Goal: Transaction & Acquisition: Purchase product/service

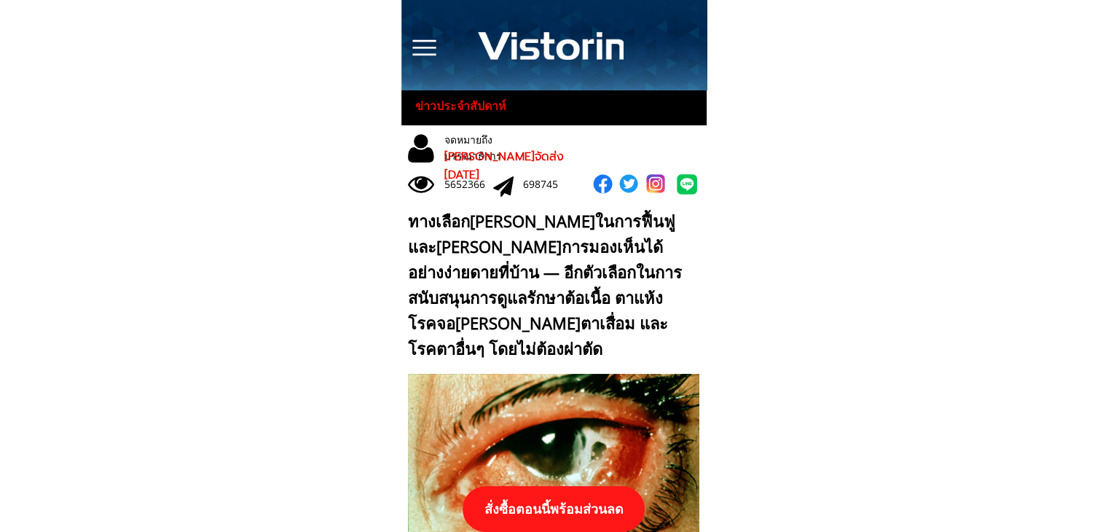
click at [587, 496] on p "สั่งซื้อตอนนี้พร้อมส่วนลด" at bounding box center [554, 509] width 184 height 46
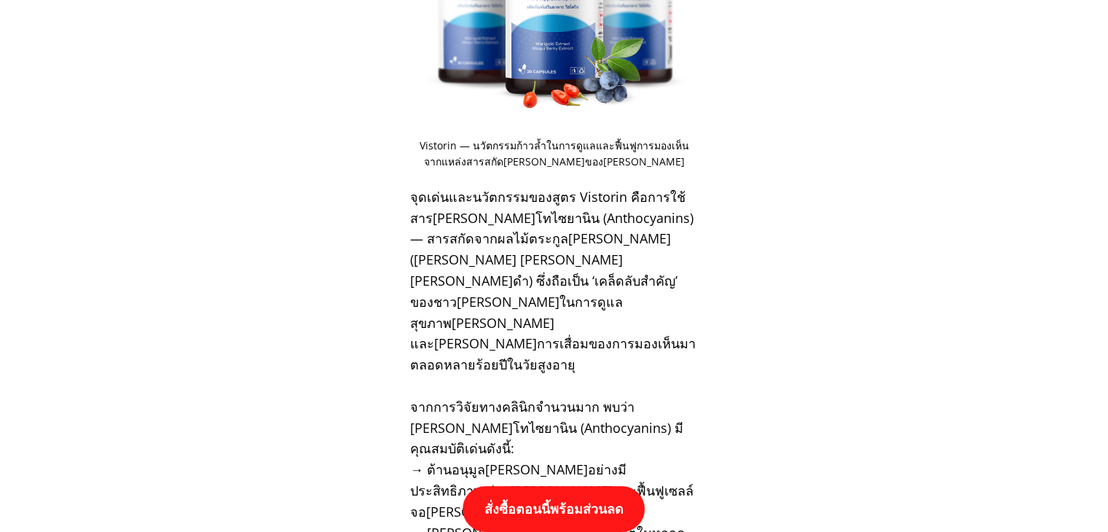
scroll to position [15133, 0]
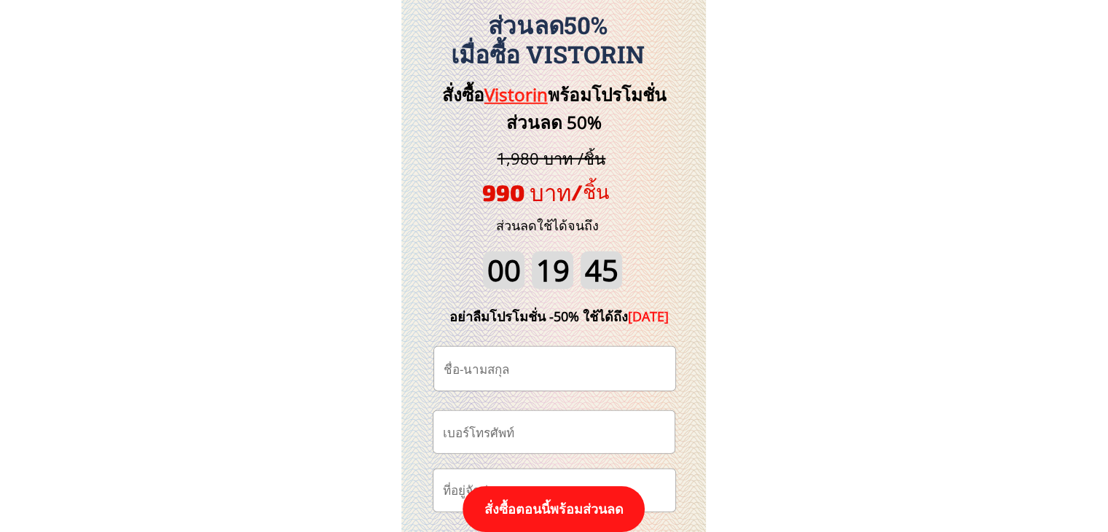
click at [587, 437] on input "tel" at bounding box center [554, 432] width 230 height 42
paste input "0992739448"
type input "0992739448"
click at [574, 370] on input "text" at bounding box center [555, 369] width 230 height 44
paste input "เล็กน้อย มัน[PERSON_NAME]กันดี"
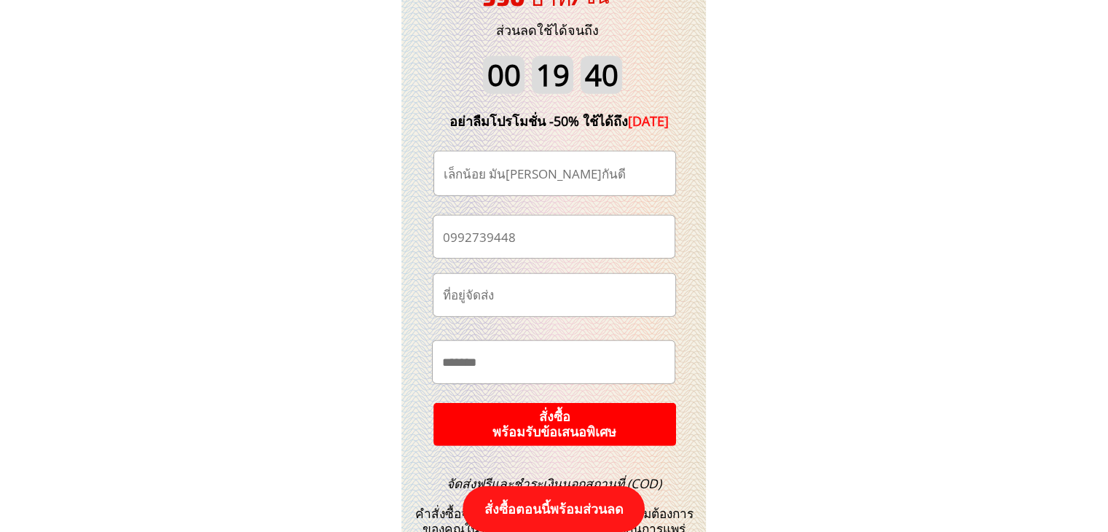
scroll to position [15425, 0]
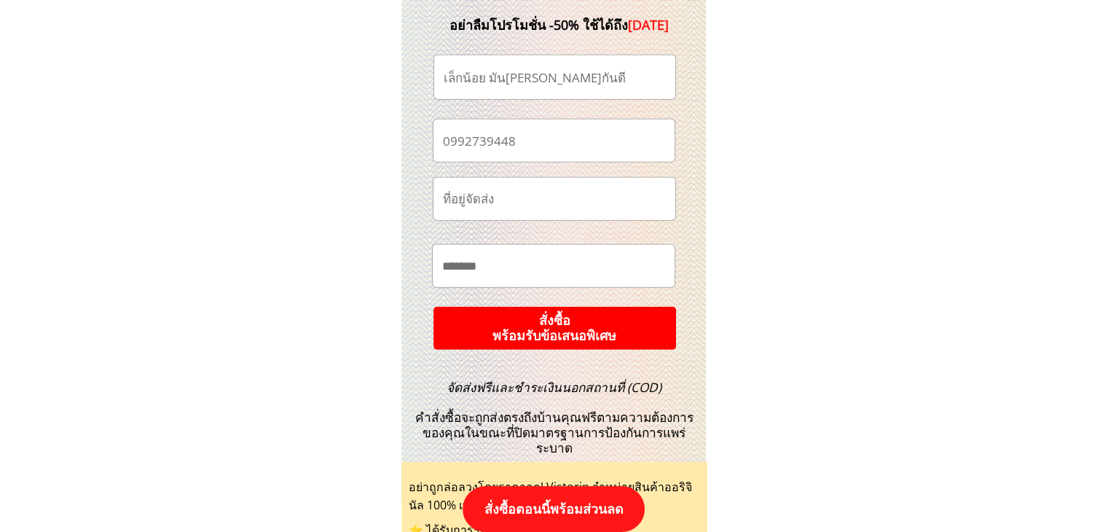
type input "เล็กน้อย มัน[PERSON_NAME]กันดี"
click at [652, 349] on p "สั่งซื้อ พร้อมรับข้อเสนอพิเศษ" at bounding box center [554, 328] width 256 height 46
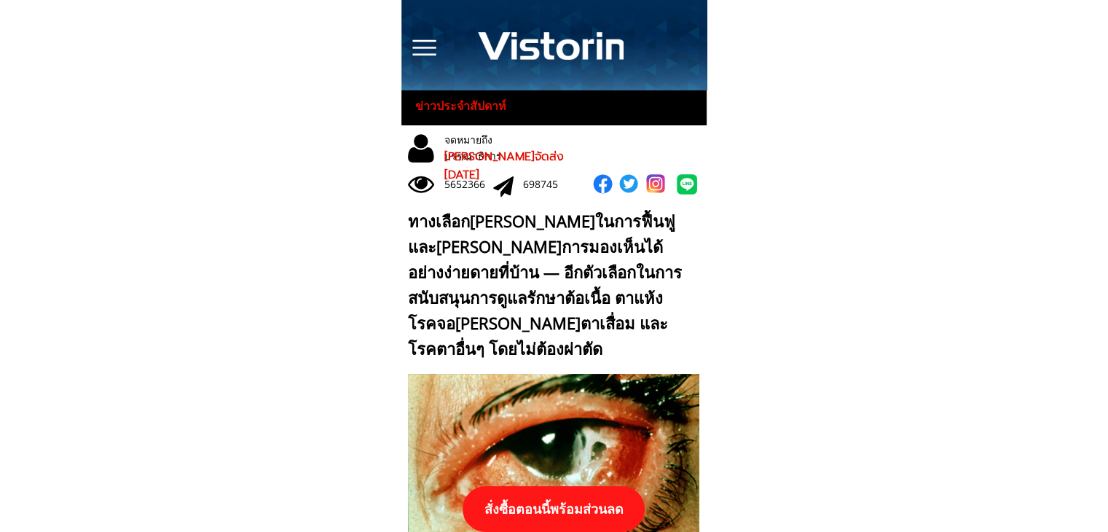
click at [587, 495] on p "สั่งซื้อตอนนี้พร้อมส่วนลด" at bounding box center [554, 509] width 182 height 46
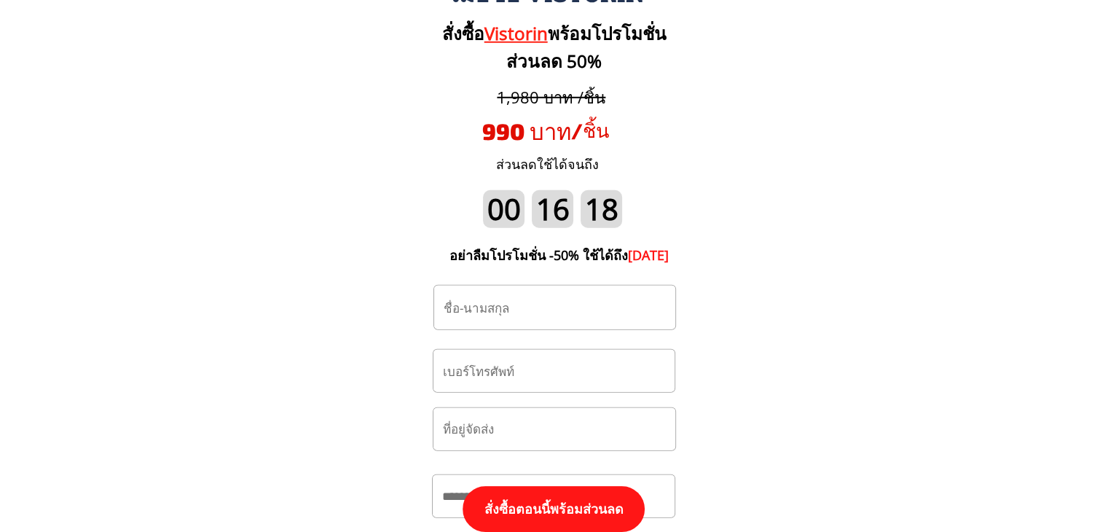
scroll to position [15279, 0]
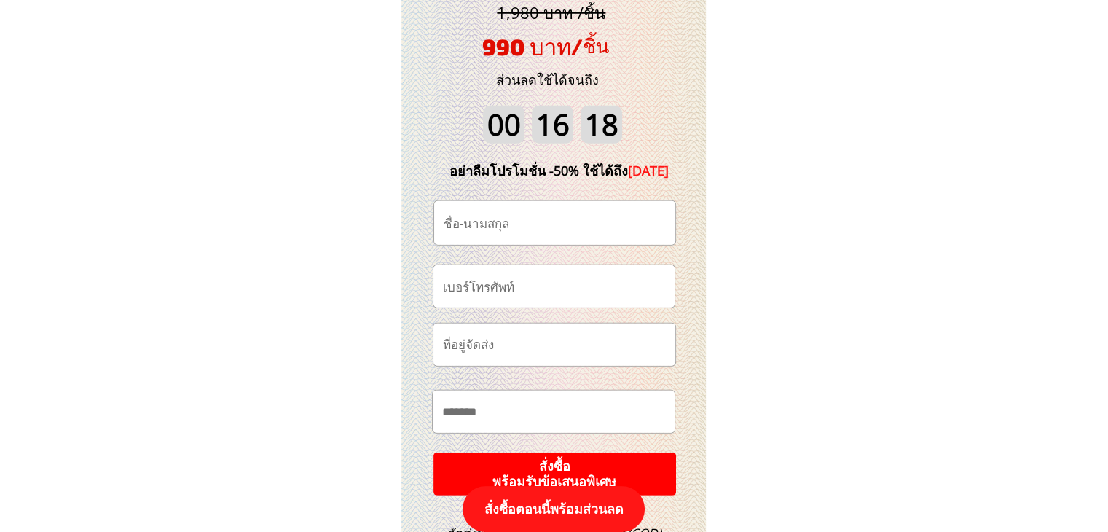
click at [557, 281] on input "tel" at bounding box center [554, 286] width 230 height 42
paste input "0970569369"
type input "0970569369"
click at [573, 231] on input "text" at bounding box center [555, 223] width 230 height 44
paste input "แอ๋น คำสอน"
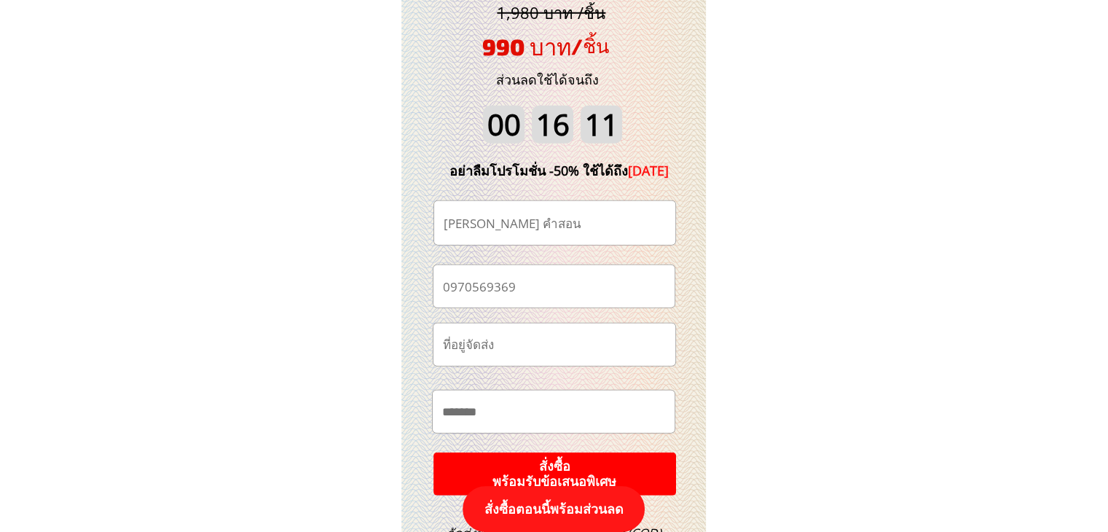
scroll to position [15352, 0]
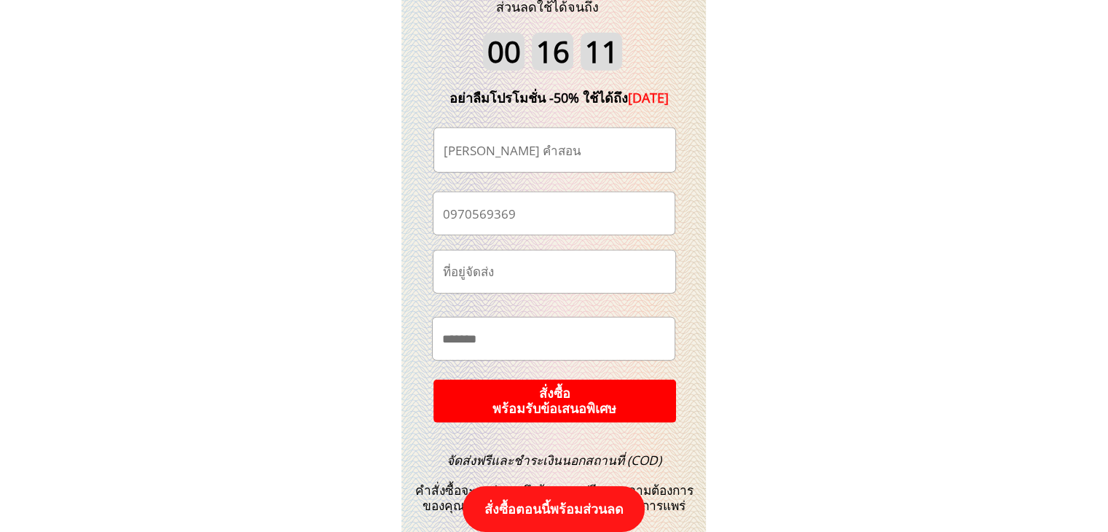
type input "แอ๋น คำสอน"
click at [657, 396] on p "สั่งซื้อ พร้อมรับข้อเสนอพิเศษ" at bounding box center [555, 401] width 244 height 44
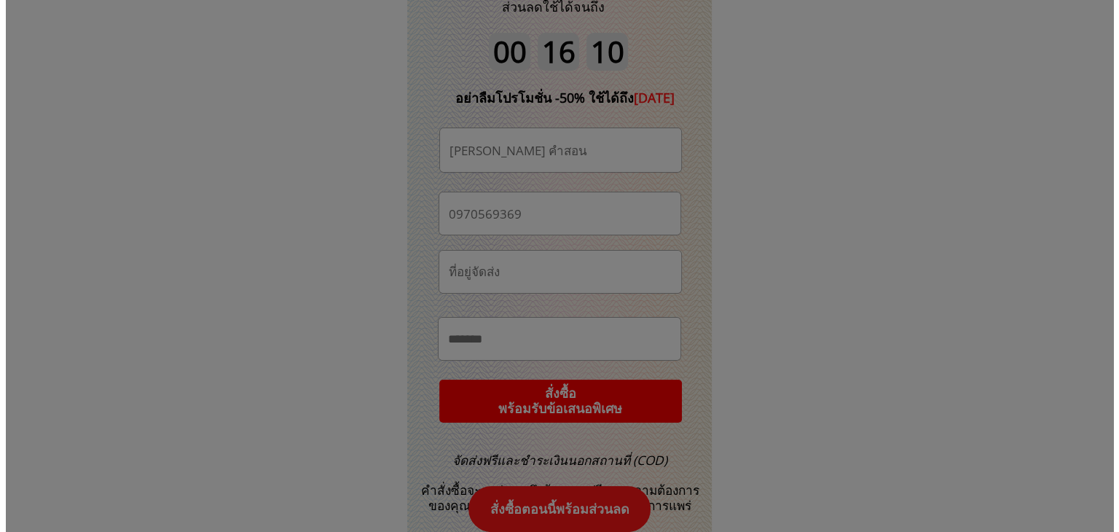
scroll to position [0, 0]
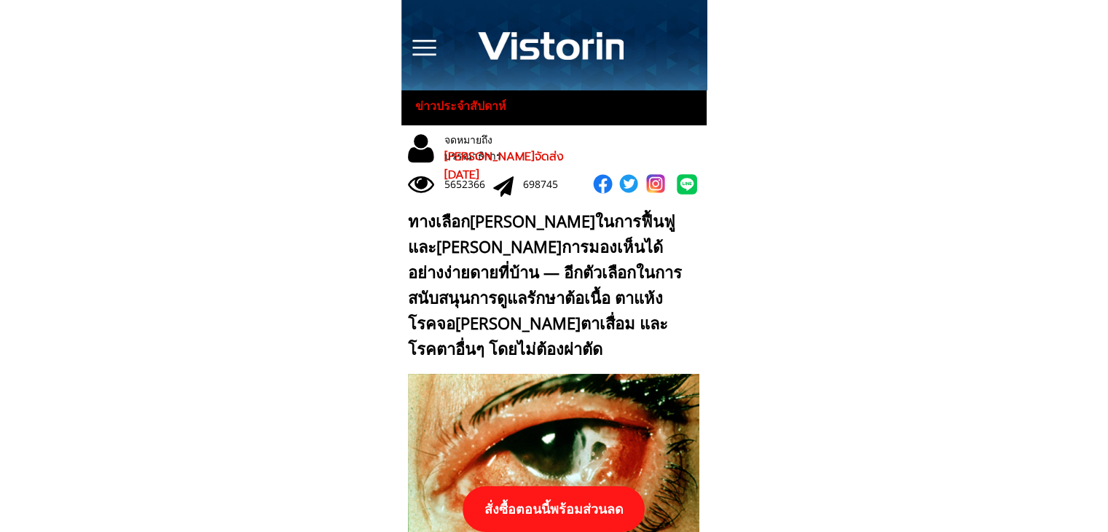
click at [605, 511] on p "สั่งซื้อตอนนี้พร้อมส่วนลด" at bounding box center [554, 509] width 182 height 46
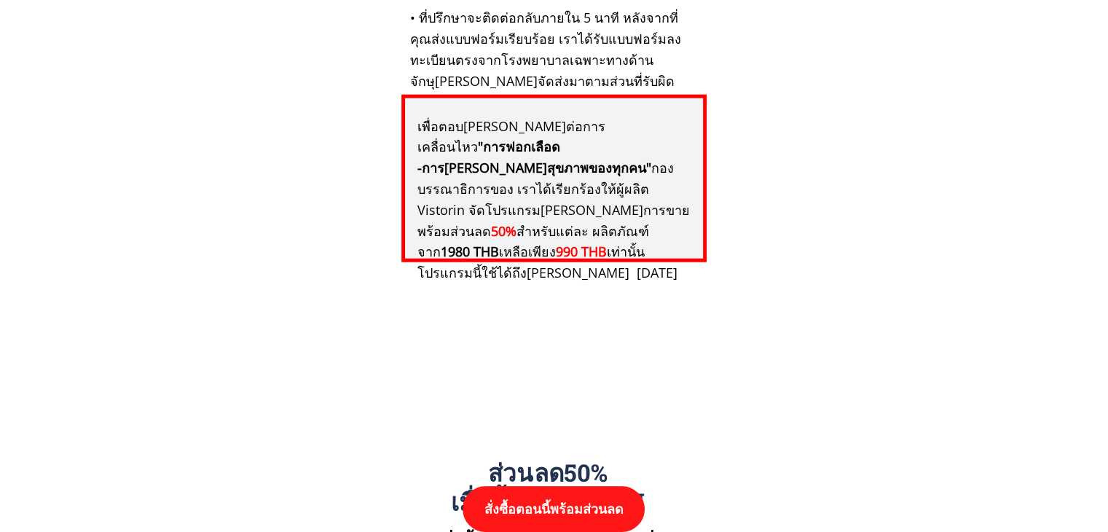
scroll to position [15133, 0]
